Goal: Obtain resource: Download file/media

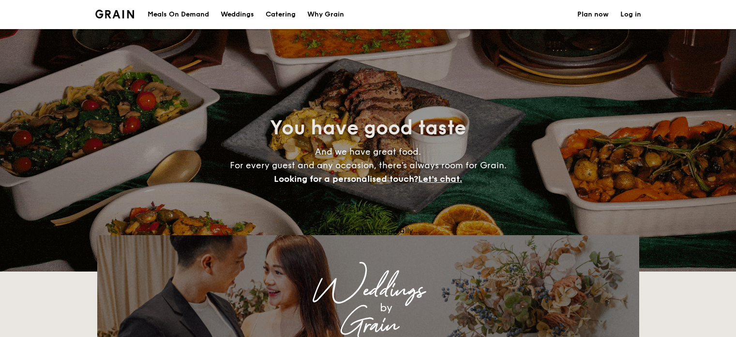
select select
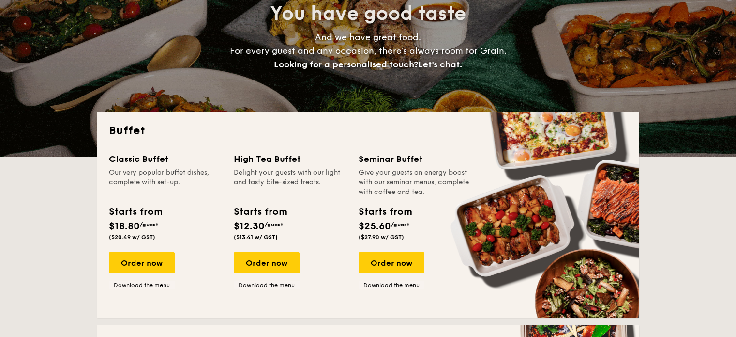
scroll to position [145, 0]
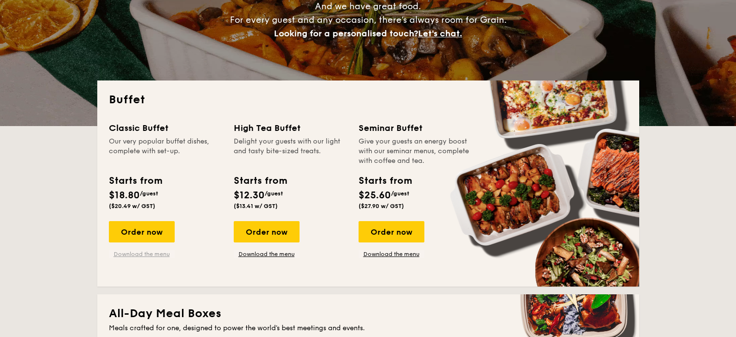
click at [149, 253] on link "Download the menu" at bounding box center [142, 254] width 66 height 8
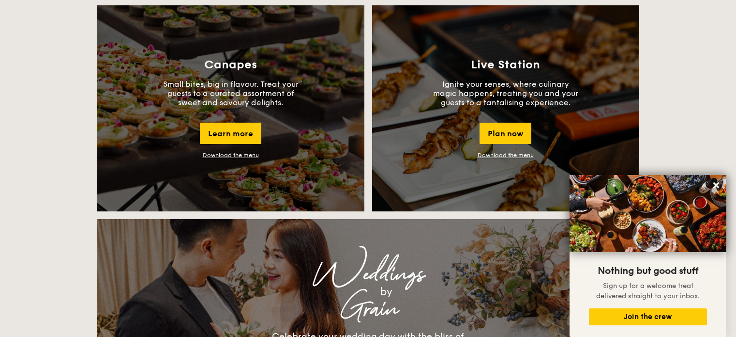
scroll to position [872, 0]
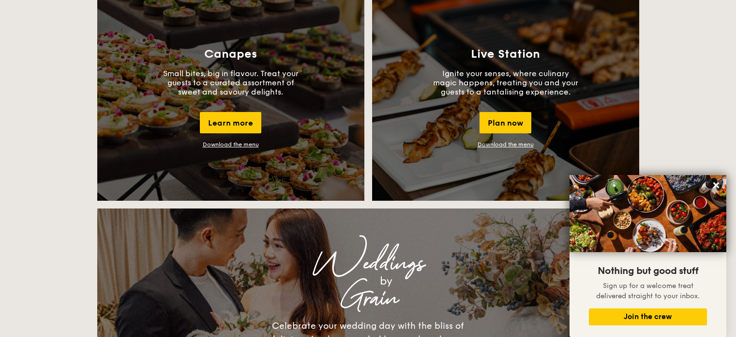
click at [513, 145] on link "Download the menu" at bounding box center [506, 144] width 56 height 7
click at [230, 143] on link "Download the menu" at bounding box center [231, 144] width 56 height 7
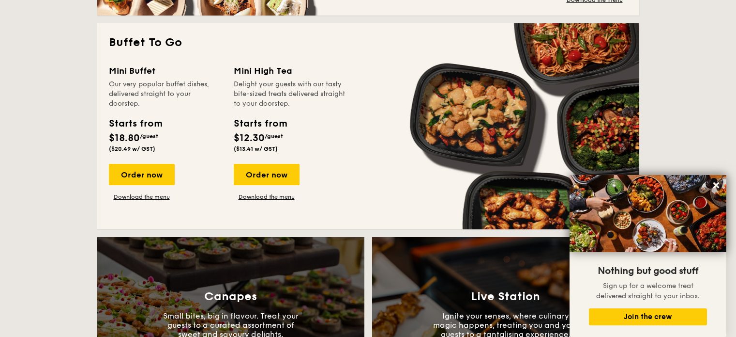
scroll to position [533, 0]
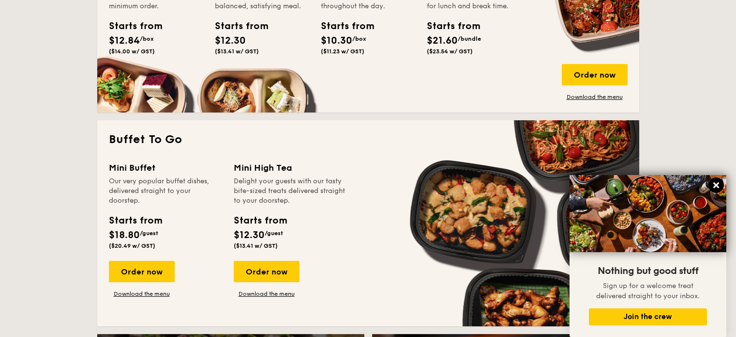
click at [716, 182] on icon at bounding box center [716, 185] width 9 height 9
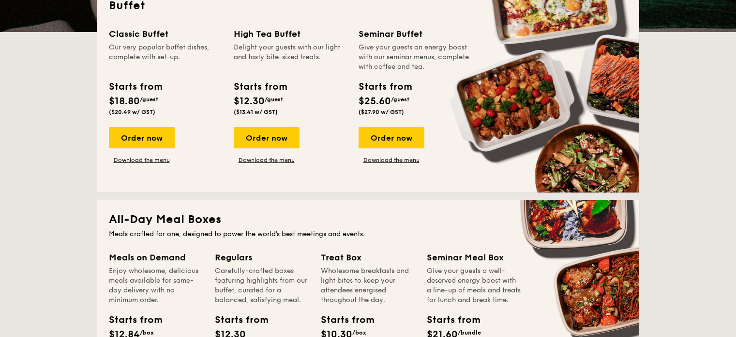
scroll to position [242, 0]
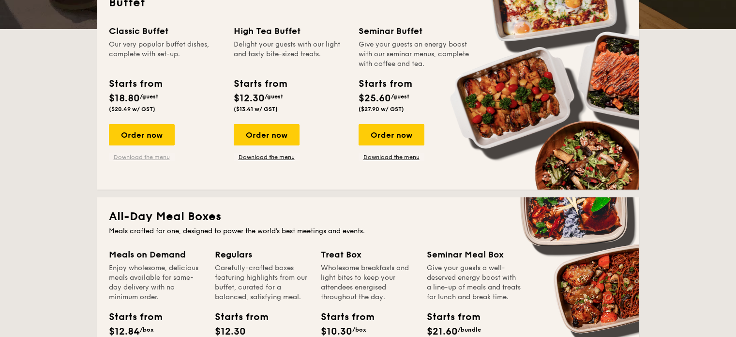
click at [146, 153] on link "Download the menu" at bounding box center [142, 157] width 66 height 8
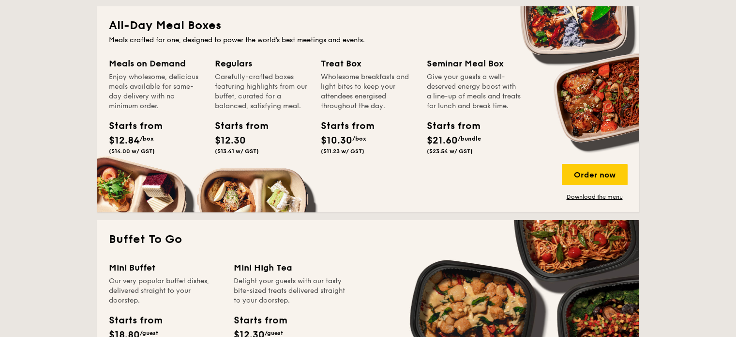
click at [129, 175] on div "Meals on Demand Enjoy wholesome, delicious meals available for same-day deliver…" at bounding box center [162, 119] width 106 height 125
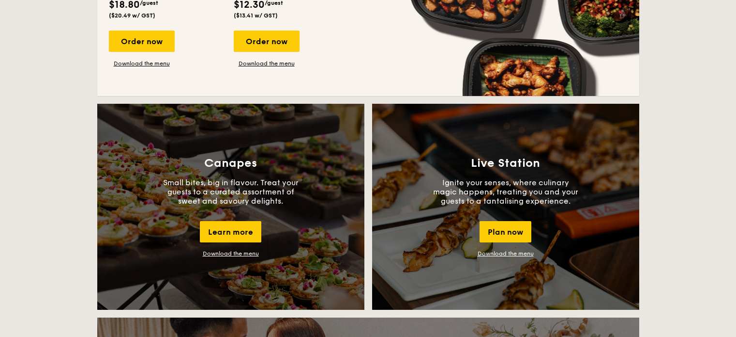
scroll to position [762, 0]
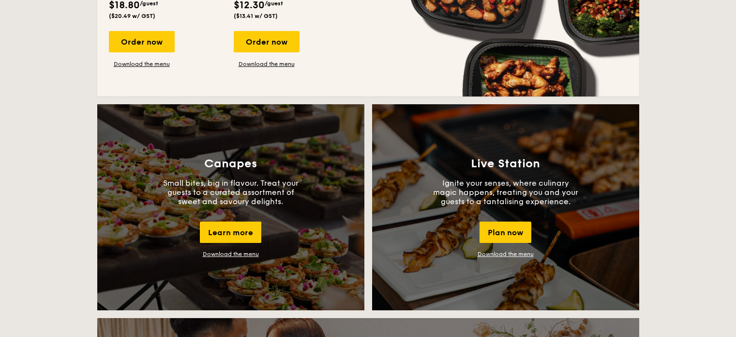
click at [520, 268] on div "Live Station Ignite your senses, where culinary magic happens, treating you and…" at bounding box center [505, 207] width 267 height 206
click at [516, 257] on link "Download the menu" at bounding box center [506, 253] width 56 height 7
click at [237, 255] on link "Download the menu" at bounding box center [231, 253] width 56 height 7
